Goal: Task Accomplishment & Management: Complete application form

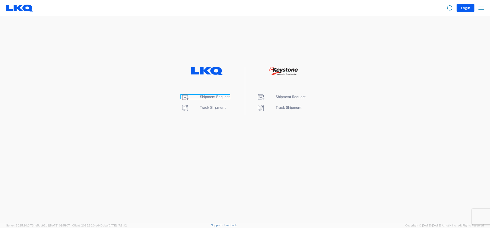
click at [208, 96] on span "Shipment Request" at bounding box center [215, 97] width 30 height 4
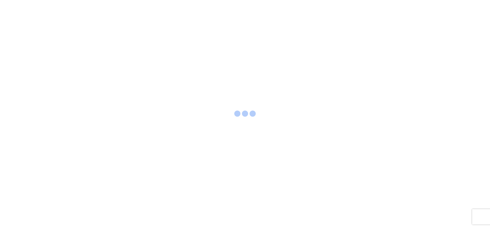
select select "FULL"
select select "LBS"
select select "IN"
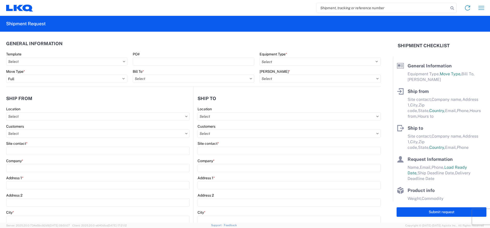
click at [328, 13] on input "search" at bounding box center [382, 8] width 132 height 10
type input "5"
type input "57084954"
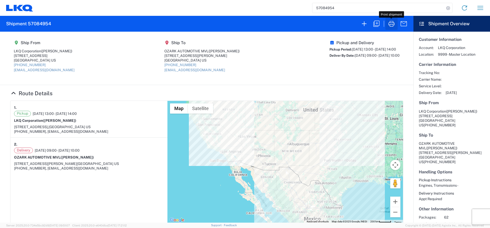
click at [392, 23] on icon "button" at bounding box center [391, 24] width 6 height 6
